Goal: Obtain resource: Download file/media

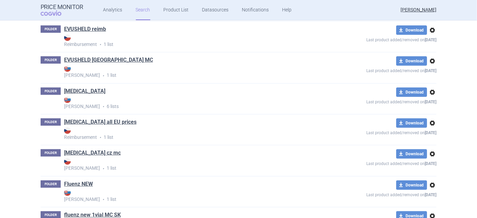
scroll to position [633, 0]
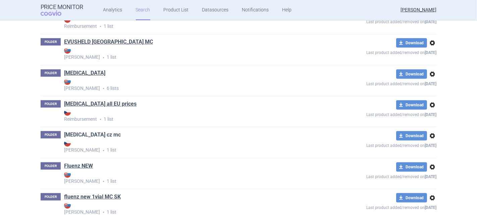
click at [79, 137] on link "[MEDICAL_DATA] cz mc" at bounding box center [92, 134] width 57 height 7
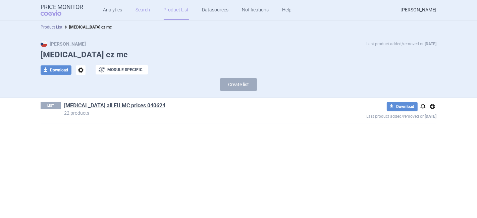
click at [137, 12] on link "Search" at bounding box center [143, 10] width 14 height 20
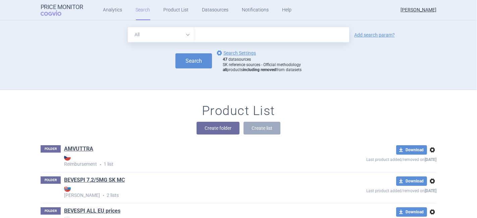
click at [213, 33] on input "text" at bounding box center [271, 34] width 155 height 15
type input "[MEDICAL_DATA]"
click at [184, 62] on button "Search" at bounding box center [193, 60] width 37 height 15
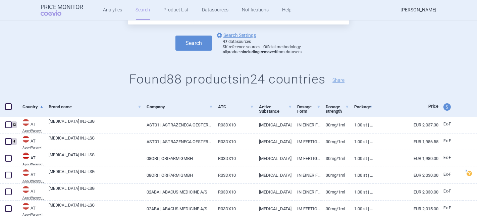
scroll to position [74, 0]
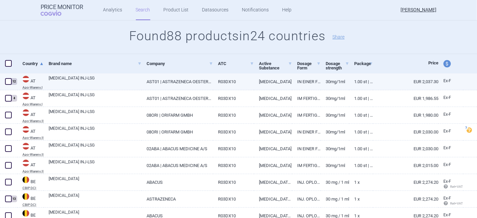
click at [4, 82] on span at bounding box center [8, 81] width 10 height 10
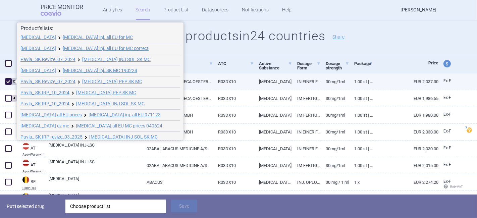
click at [8, 80] on span at bounding box center [8, 81] width 7 height 7
checkbox input "false"
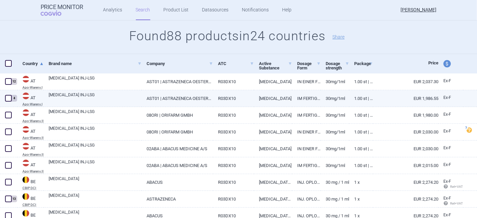
click at [8, 96] on span at bounding box center [8, 98] width 7 height 7
checkbox input "true"
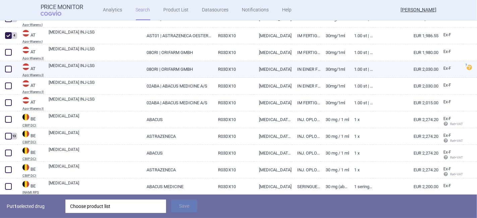
scroll to position [149, 0]
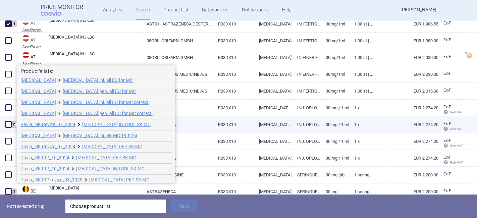
click at [7, 124] on span at bounding box center [8, 124] width 7 height 7
checkbox input "true"
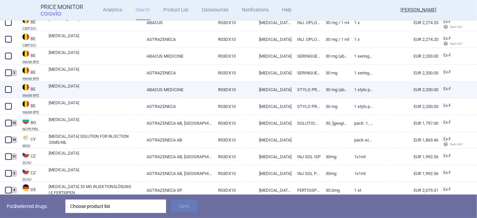
scroll to position [298, 0]
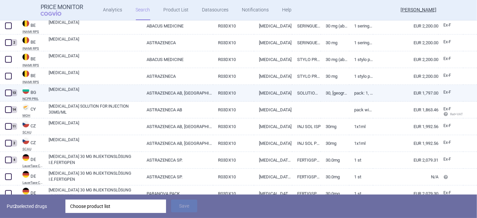
click at [7, 94] on span at bounding box center [8, 92] width 7 height 7
checkbox input "true"
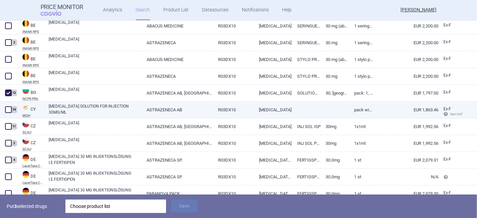
click at [11, 110] on span at bounding box center [8, 109] width 7 height 7
checkbox input "true"
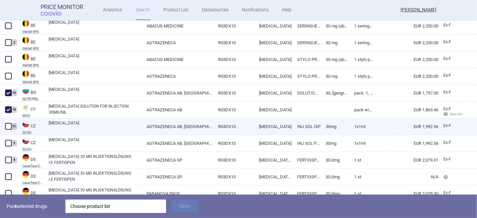
click at [10, 125] on span at bounding box center [8, 126] width 7 height 7
checkbox input "true"
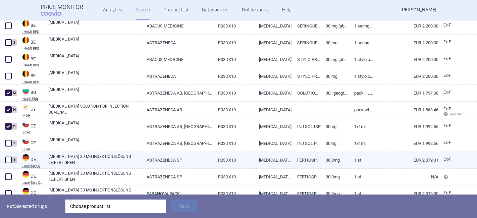
click at [9, 160] on span at bounding box center [8, 160] width 7 height 7
checkbox input "true"
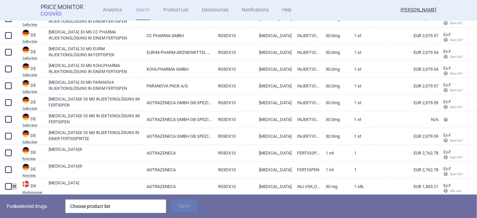
scroll to position [633, 0]
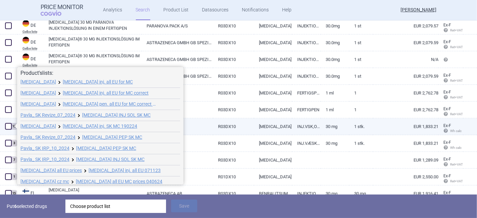
click at [9, 126] on span at bounding box center [8, 126] width 7 height 7
checkbox input "true"
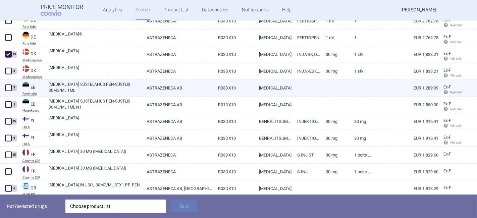
scroll to position [707, 0]
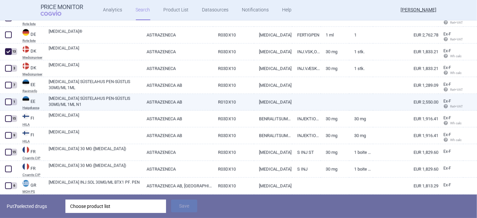
click at [9, 104] on span at bounding box center [8, 102] width 7 height 7
checkbox input "true"
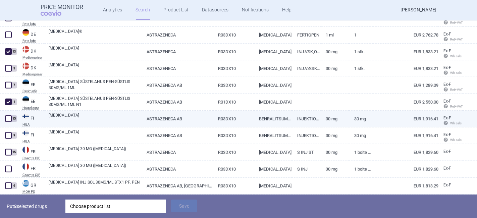
click at [7, 117] on span at bounding box center [8, 118] width 7 height 7
checkbox input "true"
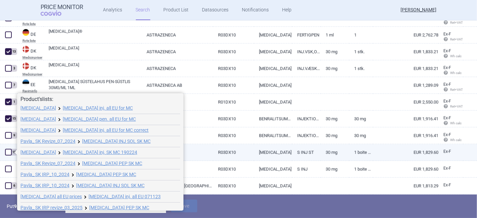
click at [8, 152] on span at bounding box center [8, 152] width 7 height 7
checkbox input "true"
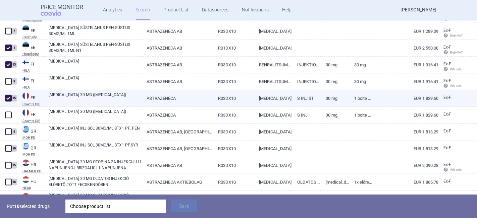
scroll to position [782, 0]
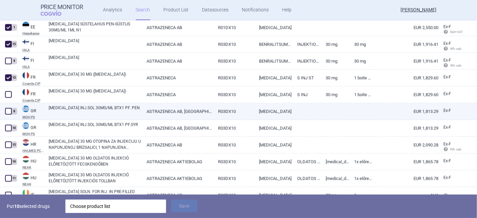
click at [5, 110] on span at bounding box center [8, 111] width 7 height 7
checkbox input "true"
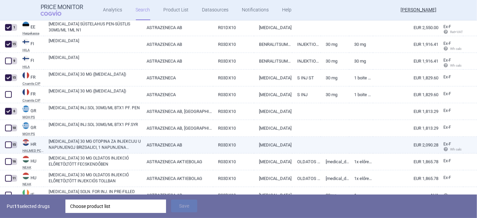
click at [9, 146] on span at bounding box center [8, 144] width 7 height 7
checkbox input "true"
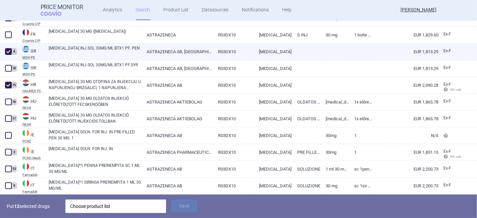
scroll to position [856, 0]
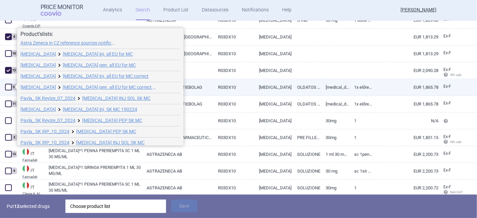
click at [6, 88] on span at bounding box center [8, 87] width 7 height 7
checkbox input "true"
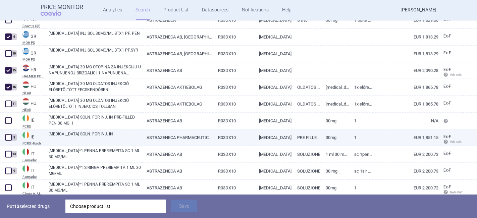
click at [7, 140] on span at bounding box center [8, 137] width 7 height 7
checkbox input "true"
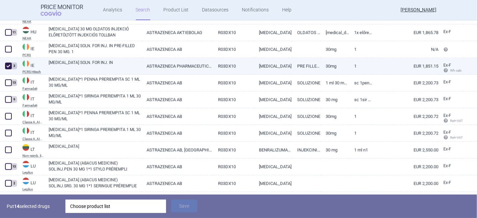
scroll to position [931, 0]
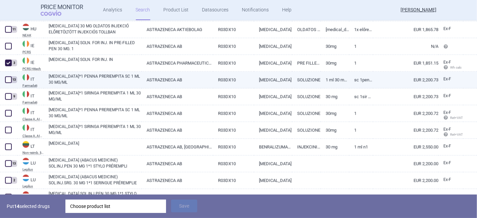
click at [8, 80] on span at bounding box center [8, 79] width 7 height 7
checkbox input "true"
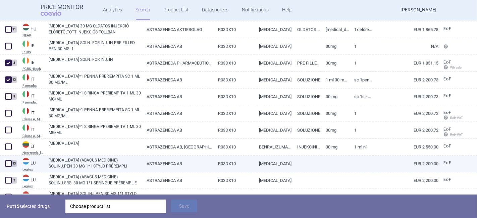
click at [7, 163] on span at bounding box center [8, 163] width 7 height 7
checkbox input "true"
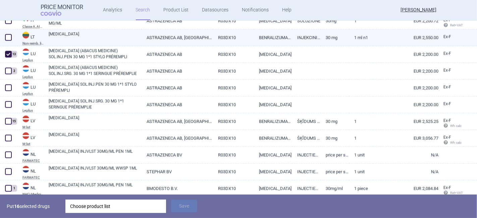
scroll to position [1043, 0]
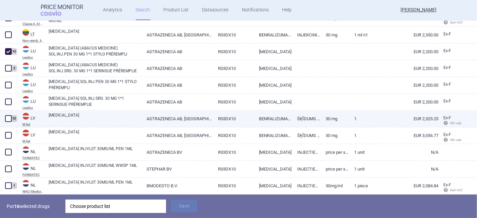
click at [7, 117] on span at bounding box center [8, 118] width 7 height 7
checkbox input "true"
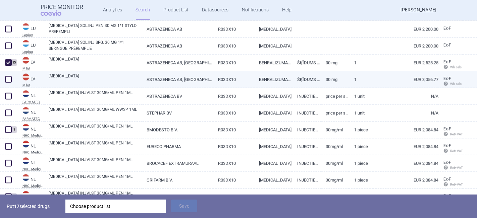
scroll to position [1117, 0]
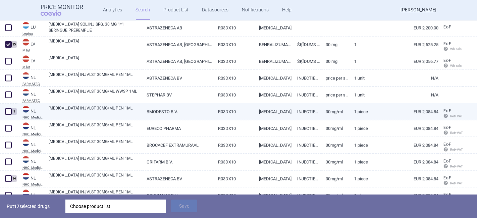
click at [6, 113] on span at bounding box center [8, 111] width 7 height 7
checkbox input "true"
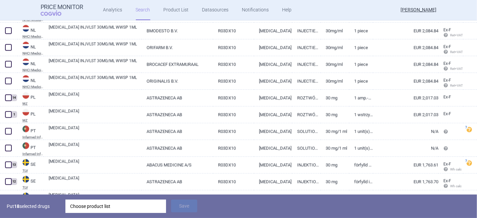
scroll to position [1378, 0]
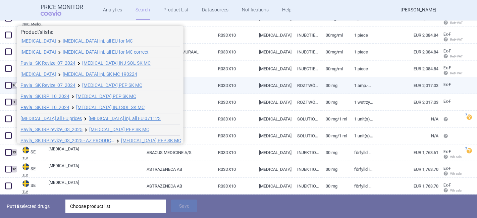
click at [7, 86] on span at bounding box center [8, 85] width 7 height 7
checkbox input "true"
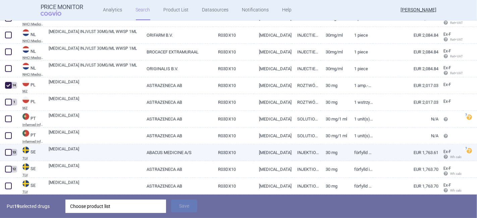
click at [6, 150] on span at bounding box center [8, 152] width 7 height 7
checkbox input "true"
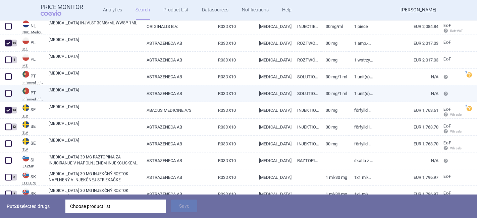
scroll to position [1449, 0]
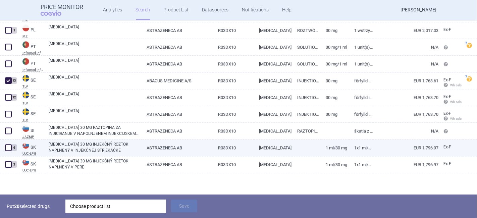
click at [7, 147] on span at bounding box center [8, 147] width 7 height 7
checkbox input "true"
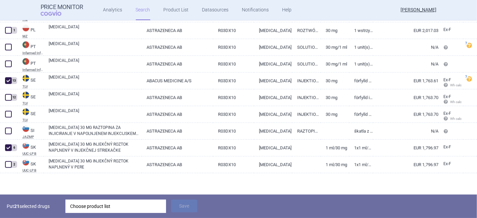
click at [95, 207] on div "Choose product list" at bounding box center [115, 205] width 91 height 13
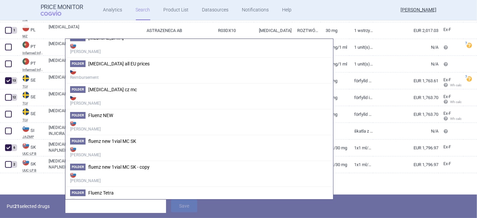
scroll to position [484, 0]
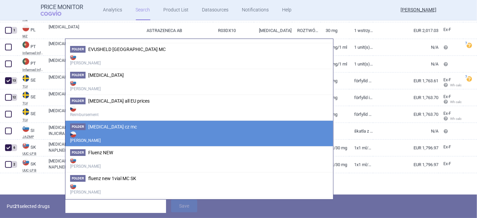
click at [112, 130] on strong "[PERSON_NAME]" at bounding box center [199, 136] width 258 height 13
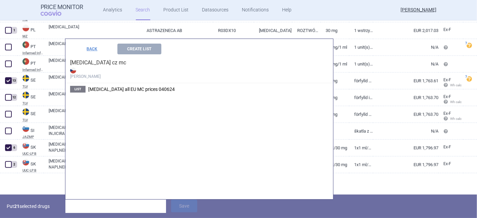
scroll to position [429, 0]
click at [90, 48] on button "BACK" at bounding box center [92, 49] width 44 height 11
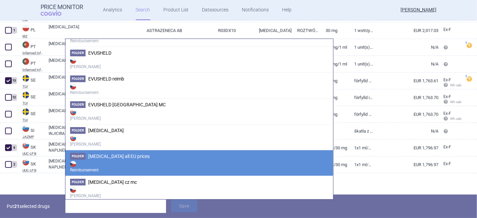
click at [108, 153] on span "[MEDICAL_DATA] all EU prices" at bounding box center [118, 155] width 61 height 5
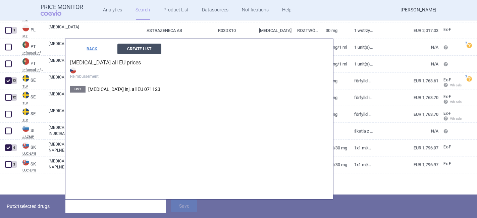
click at [136, 48] on button "Create List" at bounding box center [139, 49] width 44 height 11
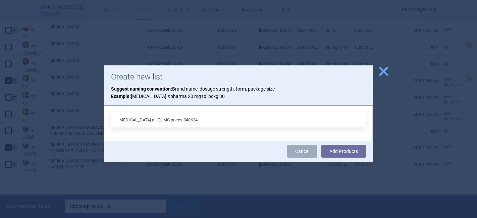
drag, startPoint x: 188, startPoint y: 120, endPoint x: 168, endPoint y: 120, distance: 19.8
click at [168, 120] on input "[MEDICAL_DATA] all EU MC prices 040624" at bounding box center [238, 119] width 255 height 15
type input "[MEDICAL_DATA] all EU MC prices 010925"
click at [339, 149] on button "Add Products" at bounding box center [343, 151] width 45 height 13
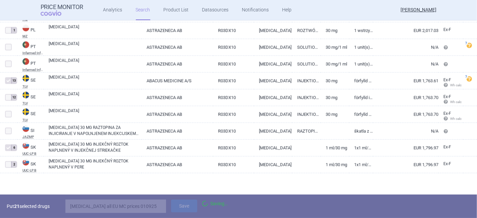
scroll to position [1426, 0]
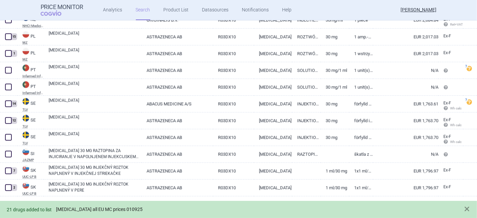
click at [100, 208] on link "[MEDICAL_DATA] all EU MC prices 010925" at bounding box center [99, 209] width 86 height 6
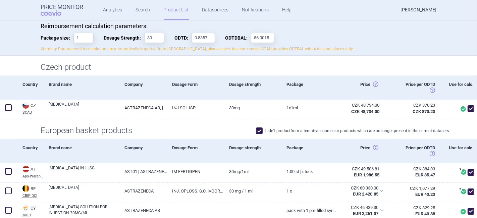
scroll to position [74, 0]
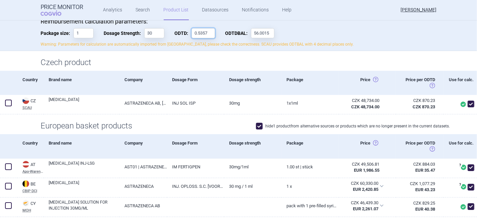
drag, startPoint x: 205, startPoint y: 34, endPoint x: 184, endPoint y: 36, distance: 21.2
click at [184, 36] on label "ODTD: 0.5357" at bounding box center [194, 33] width 41 height 10
type input "1"
click at [258, 35] on input "56.0015" at bounding box center [262, 33] width 23 height 10
drag, startPoint x: 250, startPoint y: 32, endPoint x: 272, endPoint y: 34, distance: 22.5
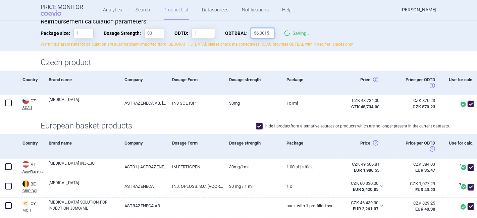
click at [272, 34] on div "Reimbursement calculation parameters: Package size: 1 Dosage Strength: 30 ODTD:…" at bounding box center [238, 32] width 395 height 29
type input "1"
click at [360, 42] on p "Warning: Parameters for calculation are automatically imported from [GEOGRAPHIC…" at bounding box center [238, 45] width 395 height 6
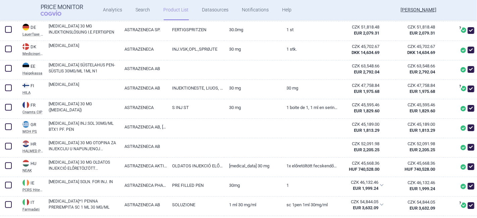
scroll to position [372, 0]
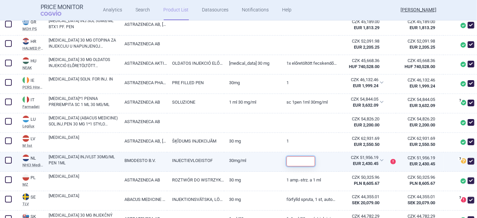
click at [300, 158] on input "text" at bounding box center [300, 161] width 28 height 10
type input "1"
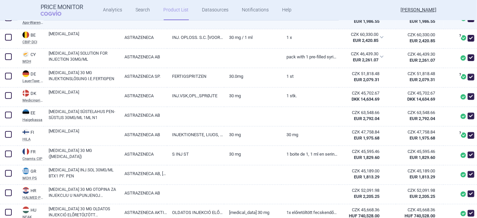
scroll to position [0, 0]
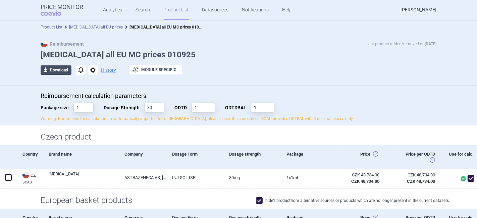
click at [45, 69] on span "download" at bounding box center [45, 69] width 9 height 9
select select "EUR"
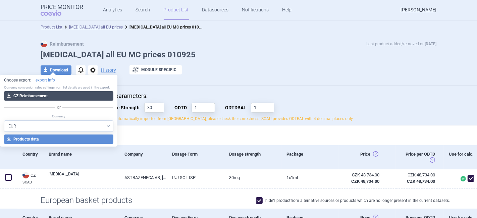
click at [42, 93] on button "download CZ Reimbursement" at bounding box center [58, 95] width 109 height 9
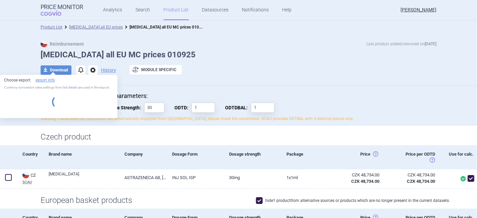
select select "EUR"
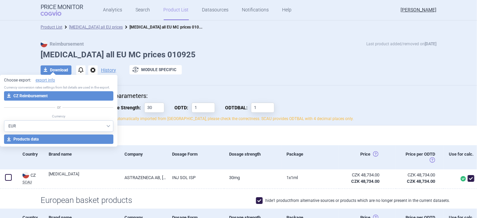
click at [222, 38] on div "Reimbursement Last product added/removed on [DATE] [MEDICAL_DATA] all EU MC pri…" at bounding box center [238, 60] width 477 height 52
